Goal: Information Seeking & Learning: Learn about a topic

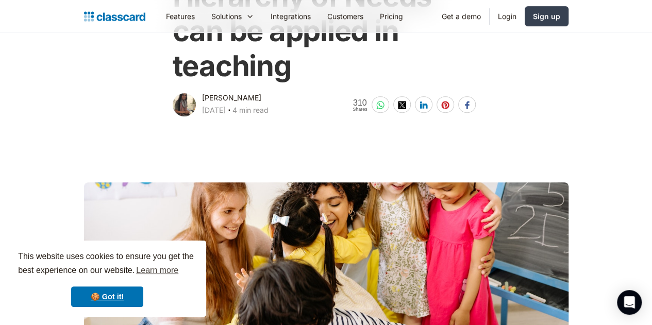
scroll to position [151, 0]
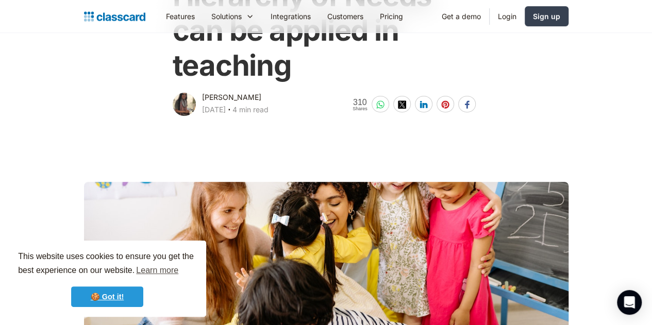
click at [110, 299] on link "🍪 Got it!" at bounding box center [107, 297] width 72 height 21
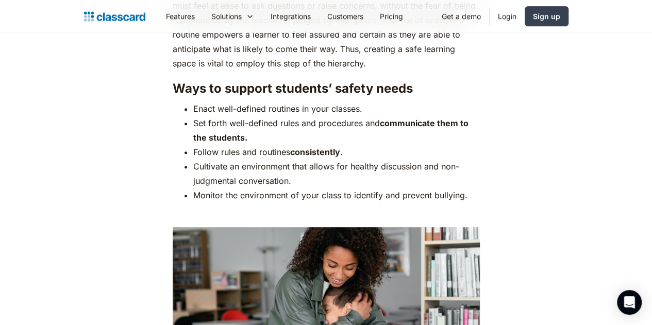
scroll to position [2112, 0]
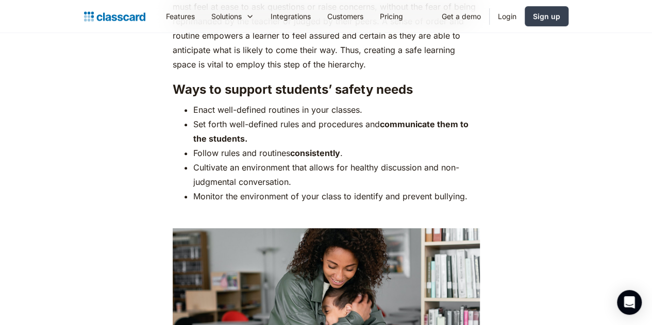
click at [202, 209] on p "‍" at bounding box center [326, 216] width 307 height 14
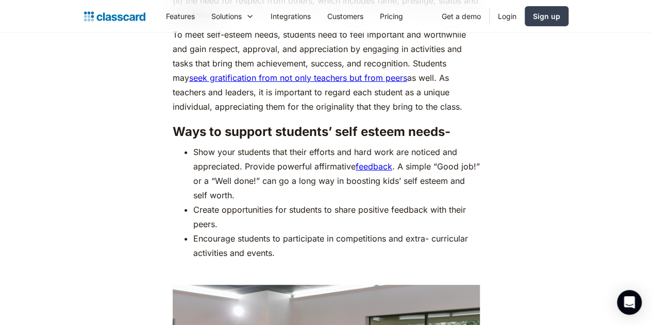
scroll to position [3781, 0]
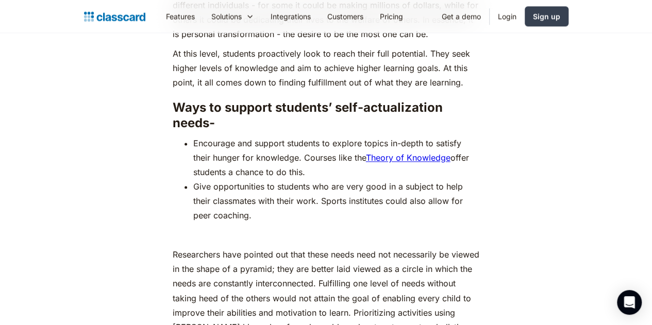
scroll to position [4602, 0]
